Goal: Task Accomplishment & Management: Use online tool/utility

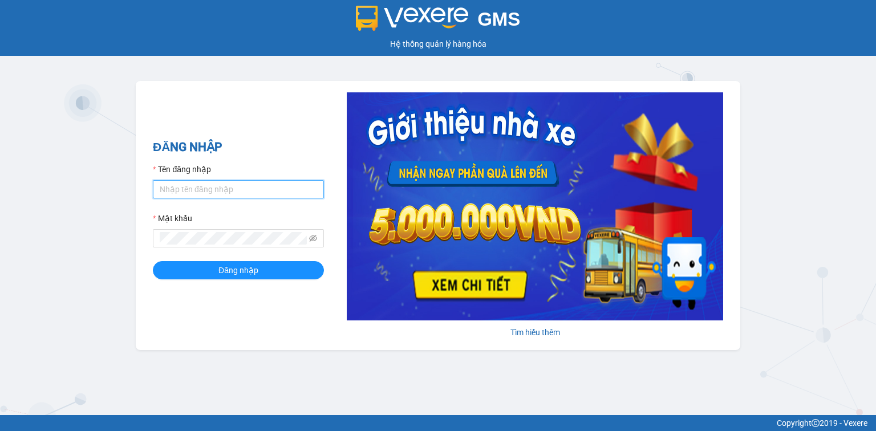
click at [183, 192] on input "Tên đăng nhập" at bounding box center [238, 189] width 171 height 18
type input "nttha.hhg"
click at [153, 261] on button "Đăng nhập" at bounding box center [238, 270] width 171 height 18
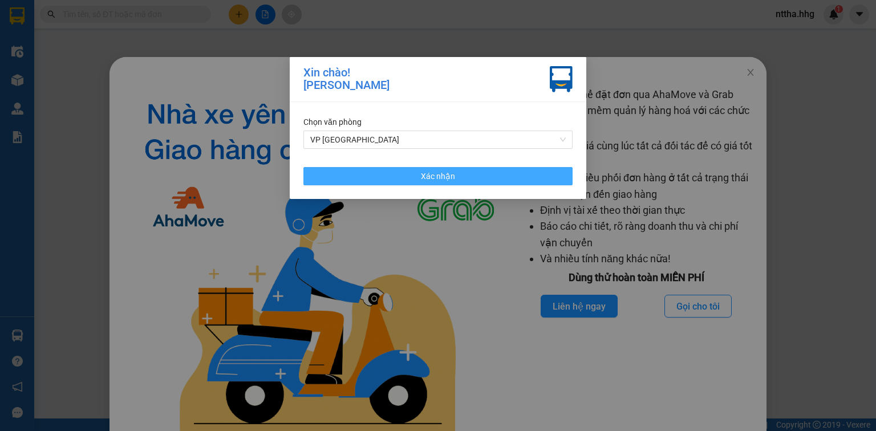
click at [436, 180] on span "Xác nhận" at bounding box center [438, 176] width 34 height 13
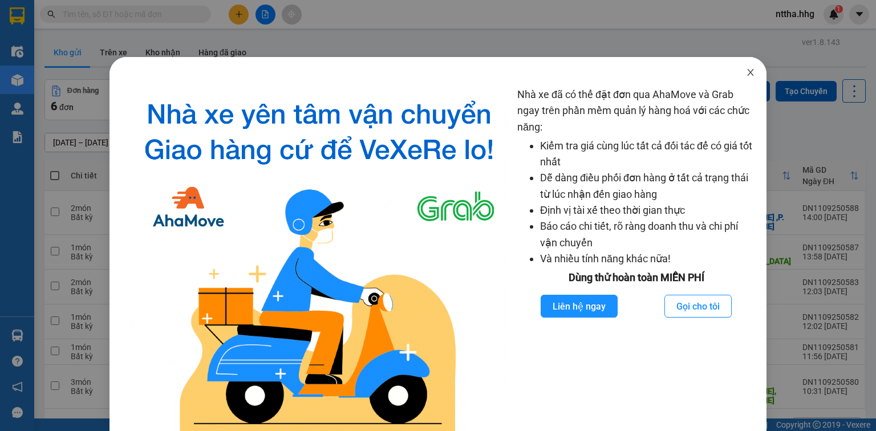
click at [747, 77] on icon "close" at bounding box center [750, 72] width 9 height 9
